Goal: Find specific page/section: Find specific page/section

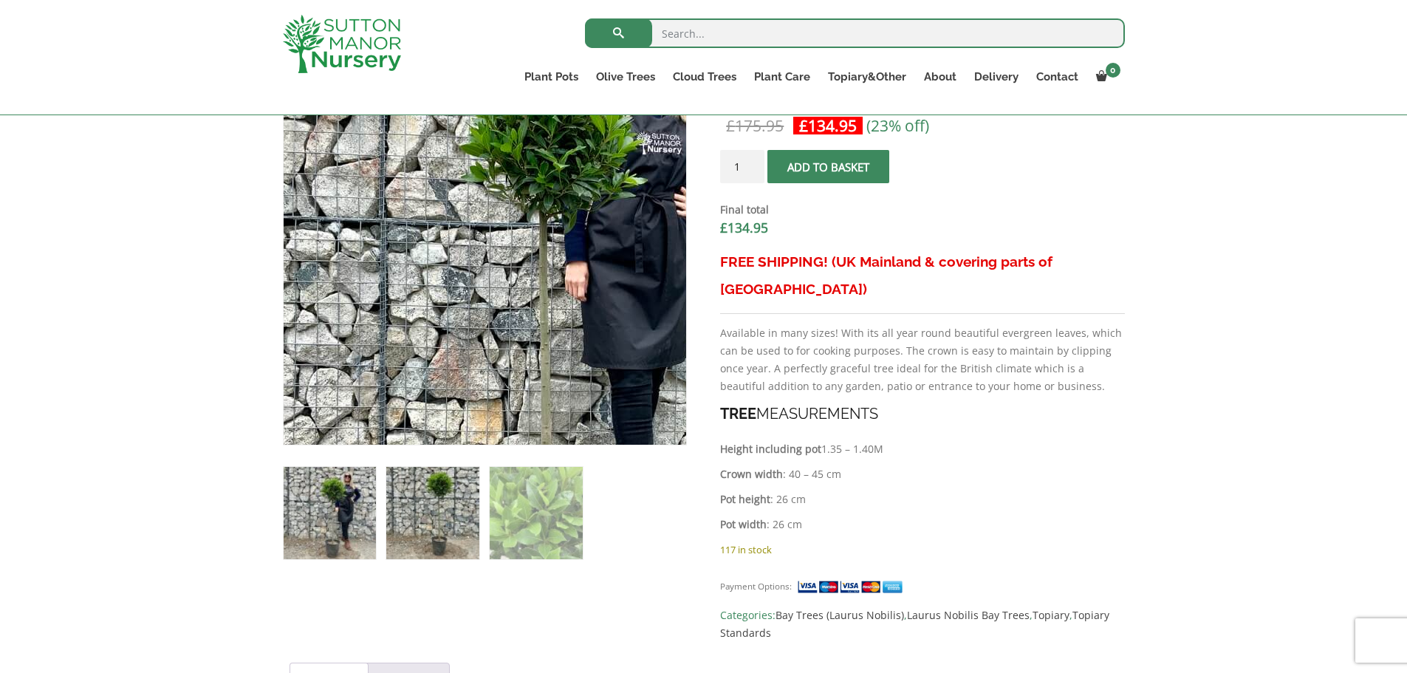
scroll to position [591, 0]
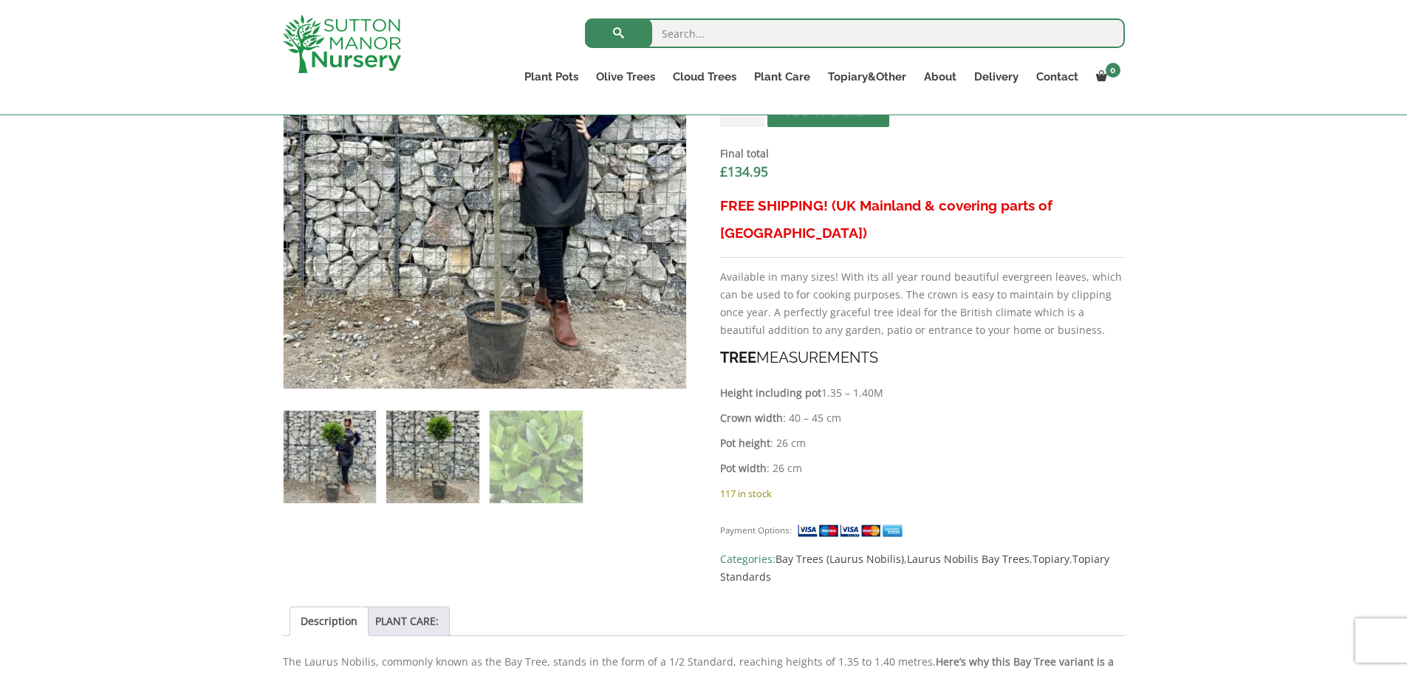
click at [403, 450] on img at bounding box center [432, 457] width 92 height 92
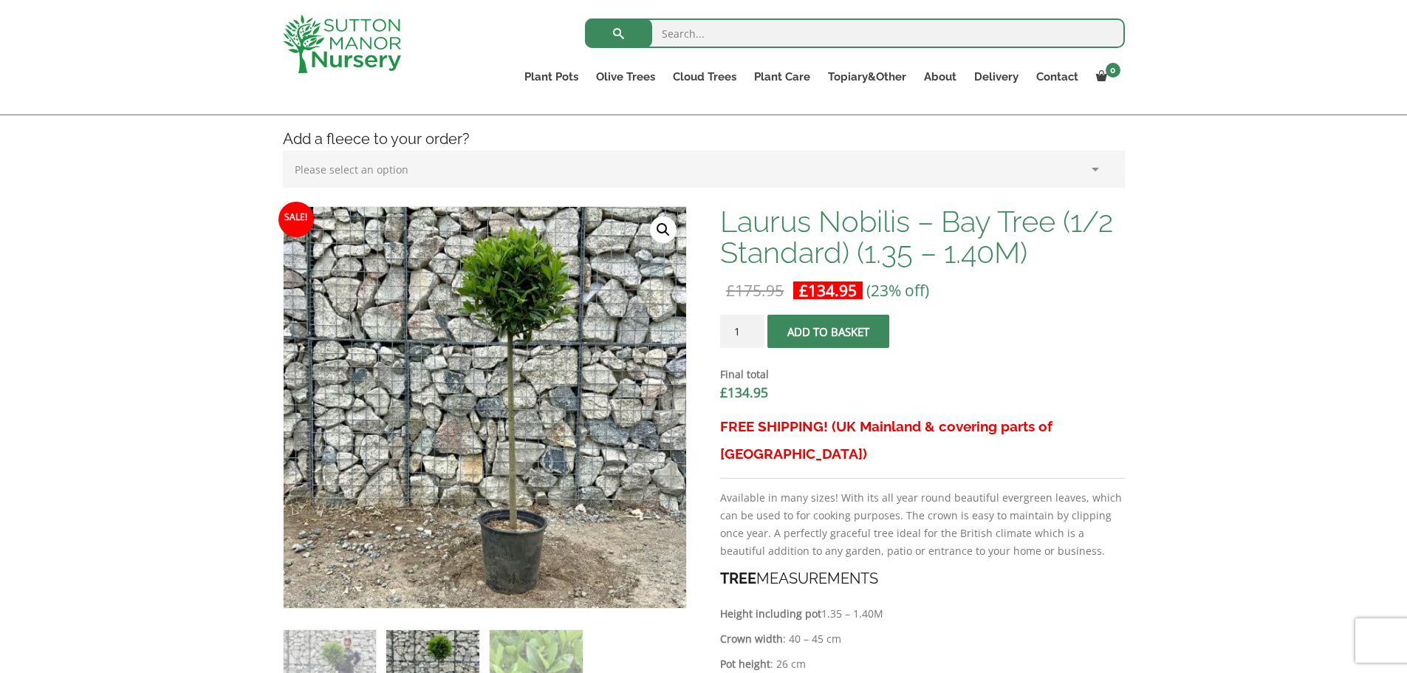
scroll to position [369, 0]
drag, startPoint x: 901, startPoint y: 221, endPoint x: 725, endPoint y: 229, distance: 176.0
click at [725, 229] on h1 "Laurus Nobilis – Bay Tree (1/2 Standard) (1.35 – 1.40M)" at bounding box center [922, 238] width 404 height 62
copy h1 "Laurus Nobilis"
click at [766, 32] on input "search" at bounding box center [855, 33] width 540 height 30
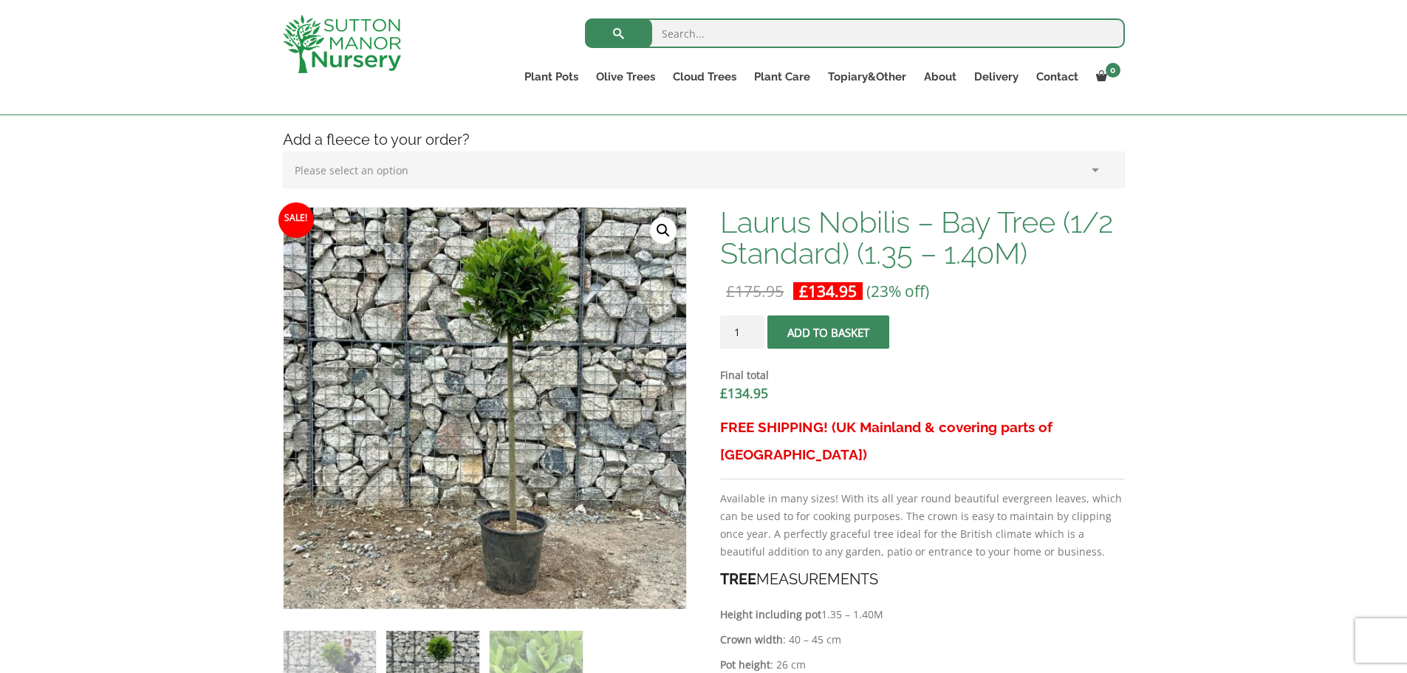
paste input "Laurus Nobilis"
type input "Laurus Nobilis"
click at [585, 18] on button "submit" at bounding box center [618, 33] width 67 height 30
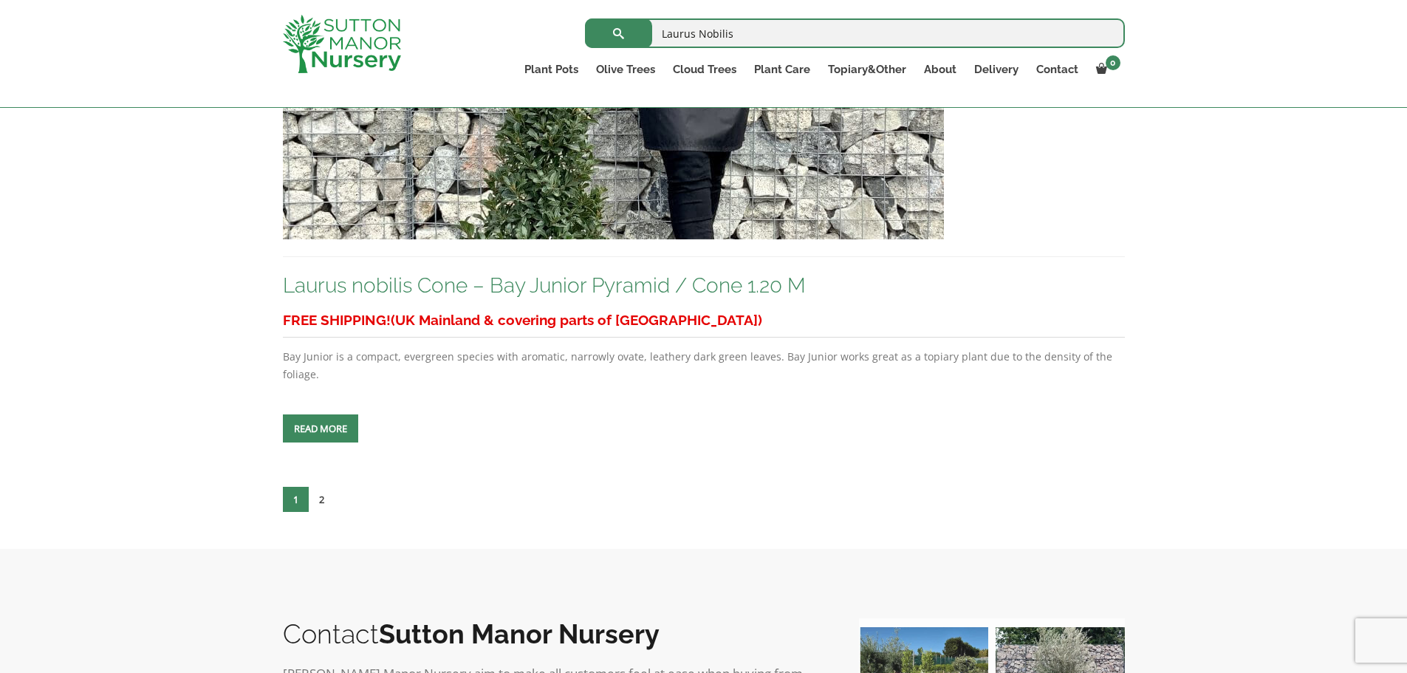
scroll to position [6499, 0]
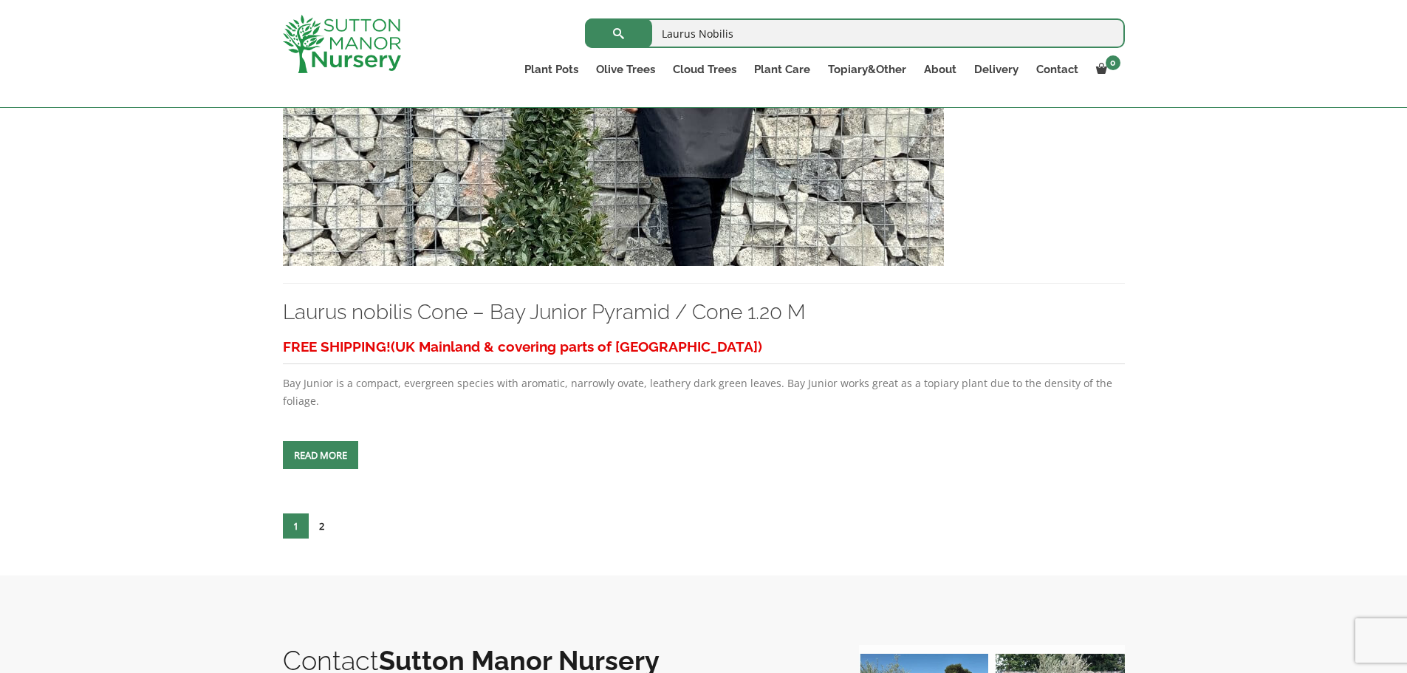
click at [325, 513] on link "2" at bounding box center [322, 525] width 26 height 25
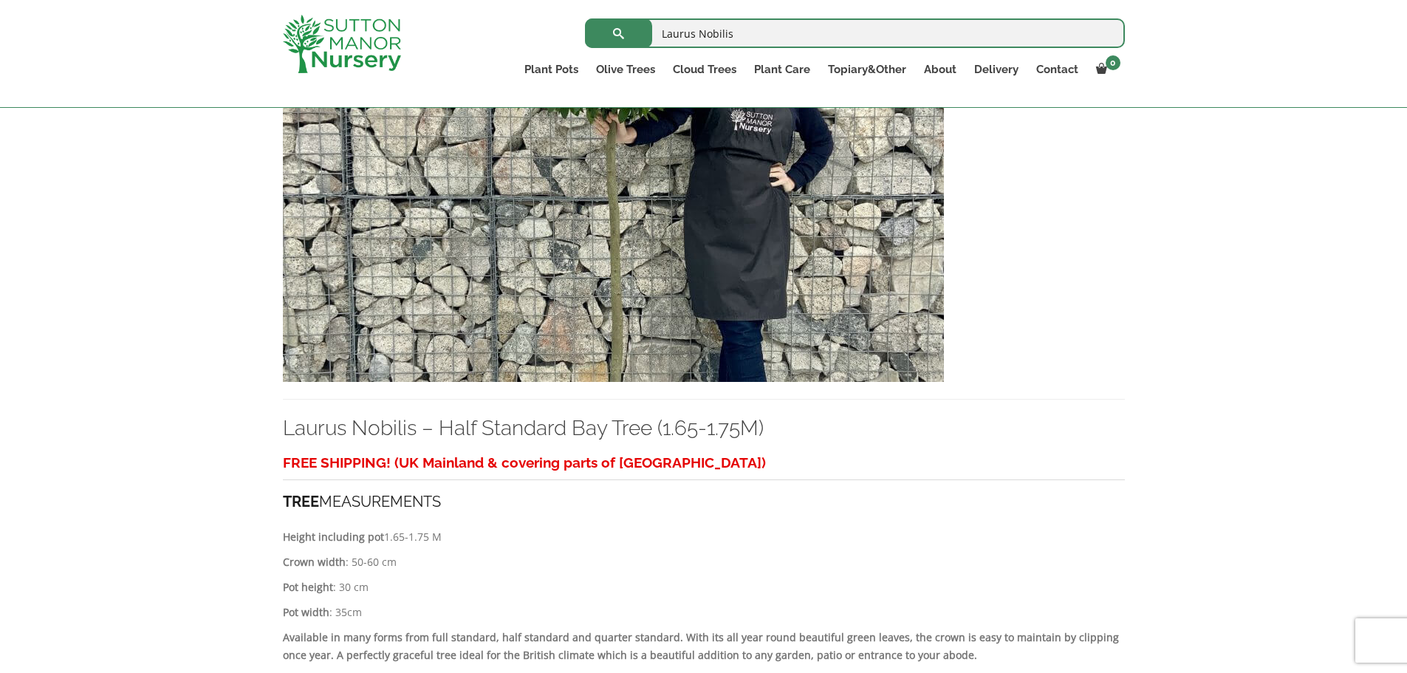
scroll to position [369, 0]
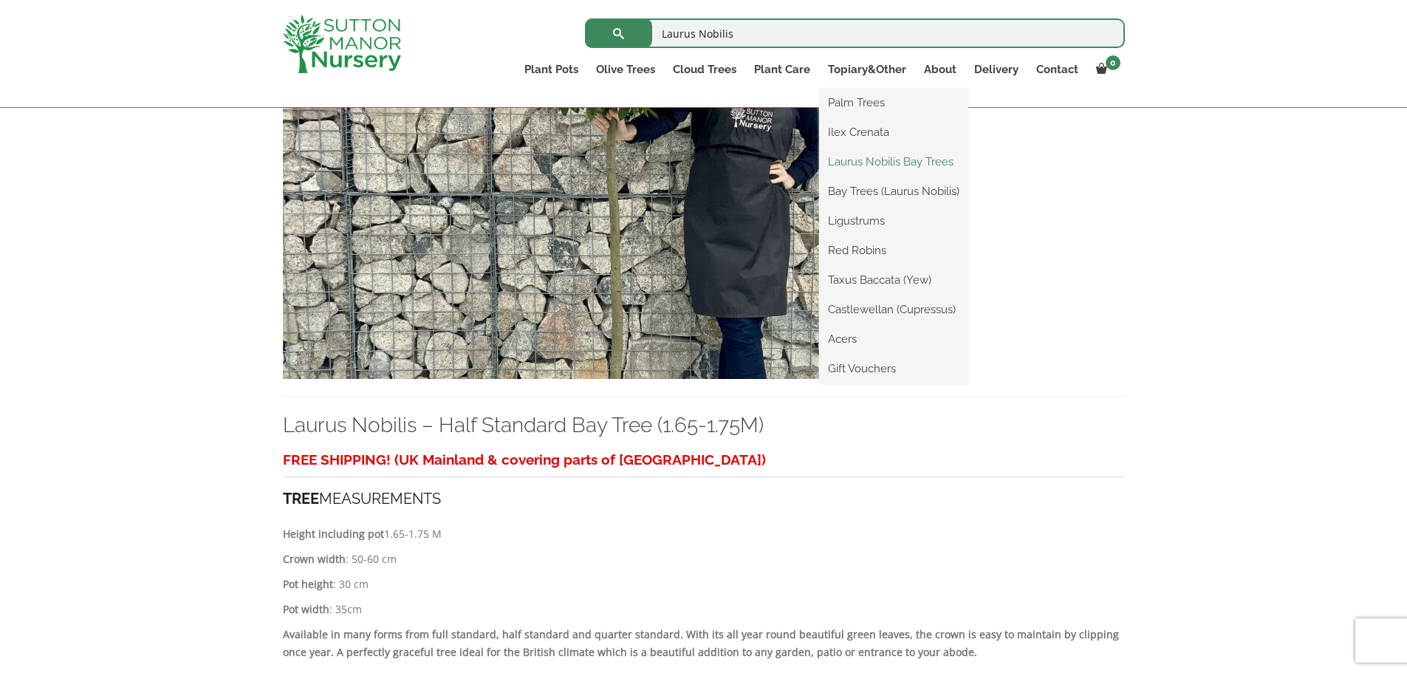
click at [877, 168] on link "Laurus Nobilis Bay Trees" at bounding box center [893, 162] width 149 height 22
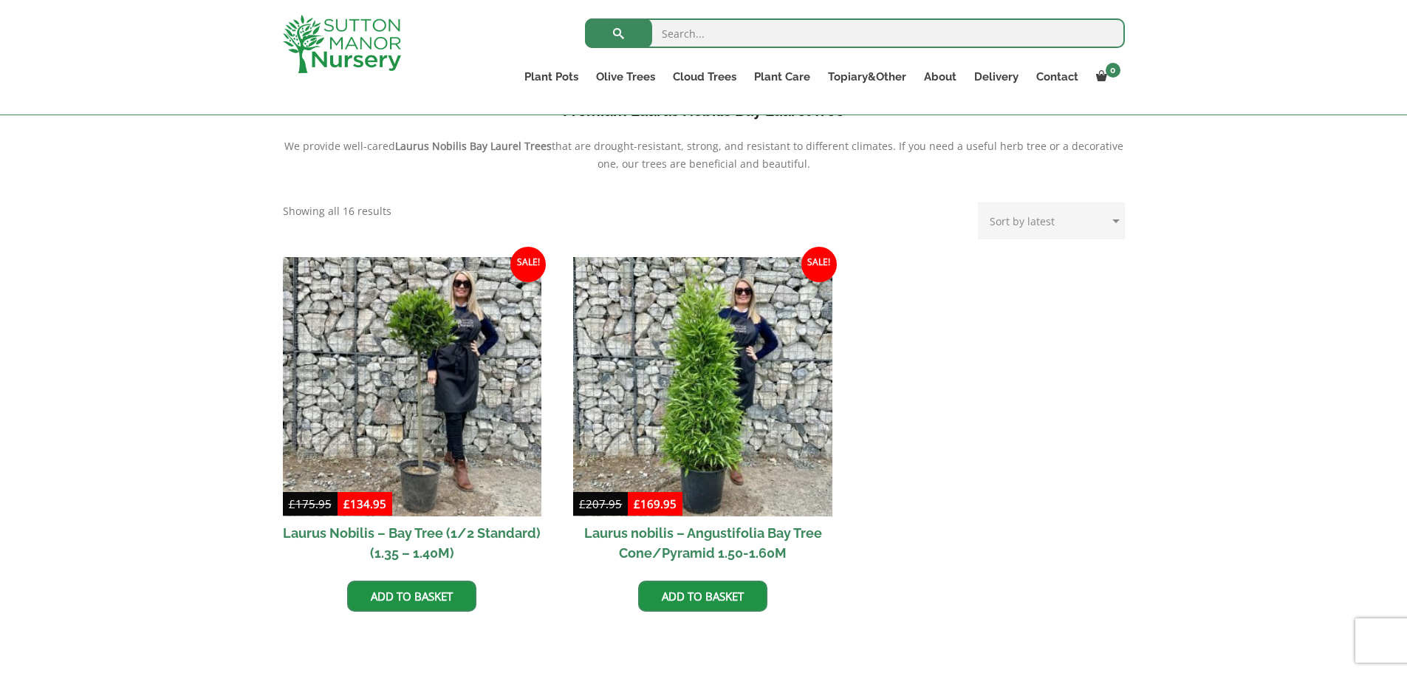
scroll to position [665, 0]
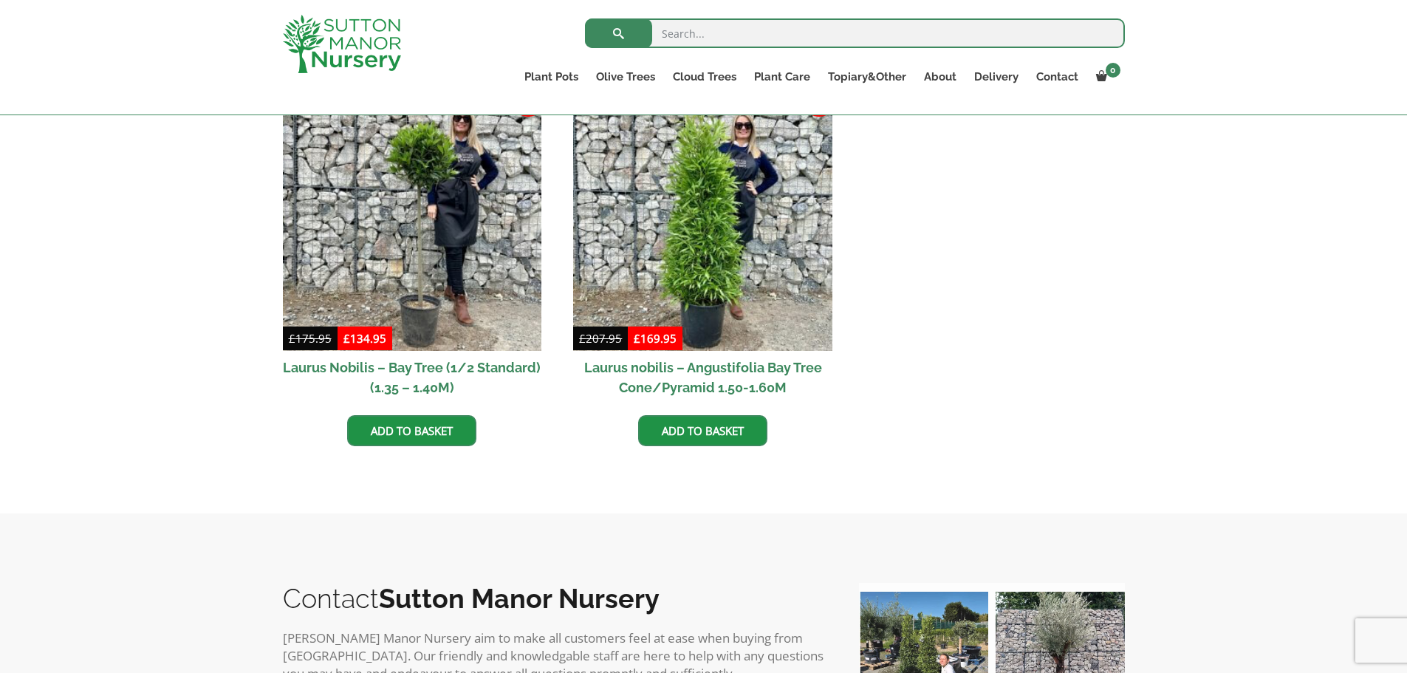
click at [460, 375] on h2 "Laurus Nobilis – Bay Tree (1/2 Standard) (1.35 – 1.40M)" at bounding box center [412, 377] width 259 height 53
